Goal: Find specific page/section: Find specific page/section

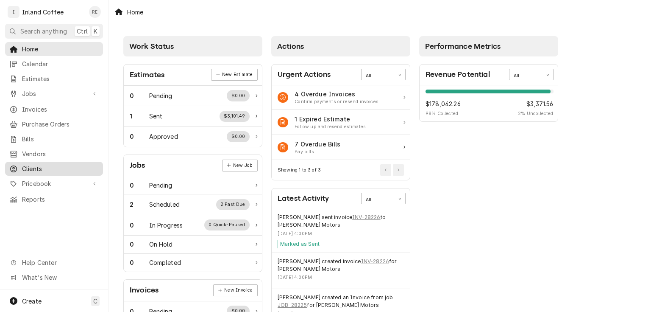
click at [36, 164] on span "Clients" at bounding box center [60, 168] width 77 height 9
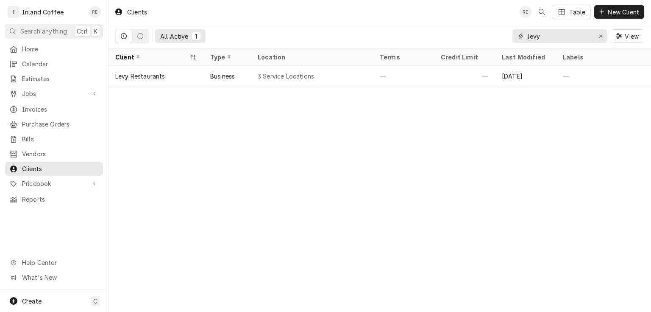
click at [548, 36] on input "levy" at bounding box center [560, 36] width 64 height 14
type input "l"
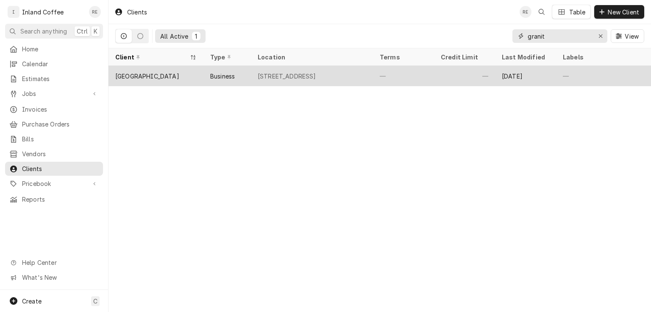
type input "granit"
click at [184, 78] on div "Granite Point Resort" at bounding box center [156, 76] width 95 height 20
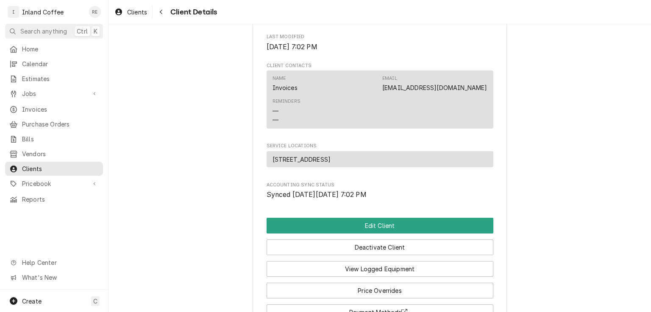
scroll to position [294, 0]
